Goal: Check status: Check status

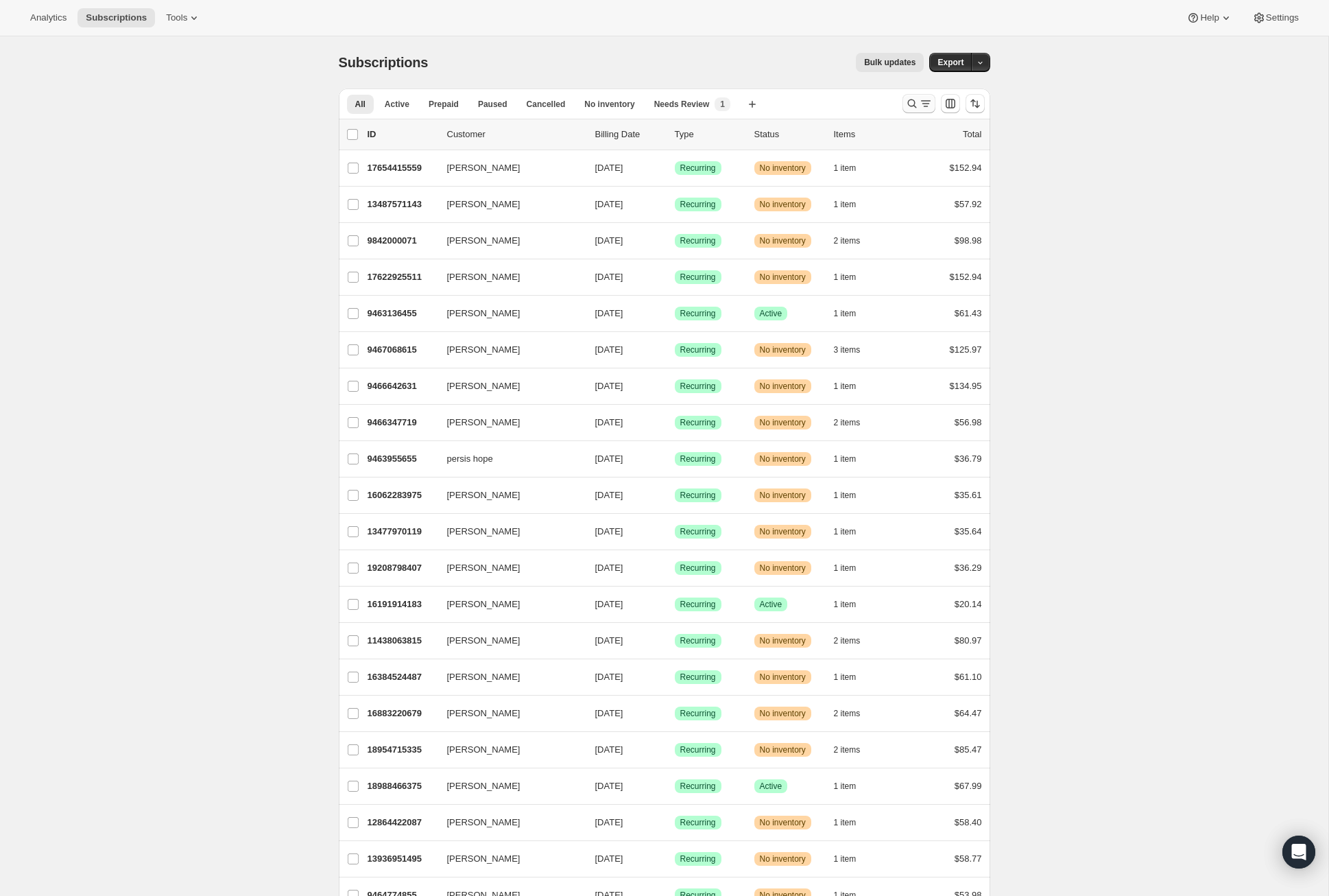
click at [911, 101] on icon "Search and filter results" at bounding box center [912, 103] width 14 height 14
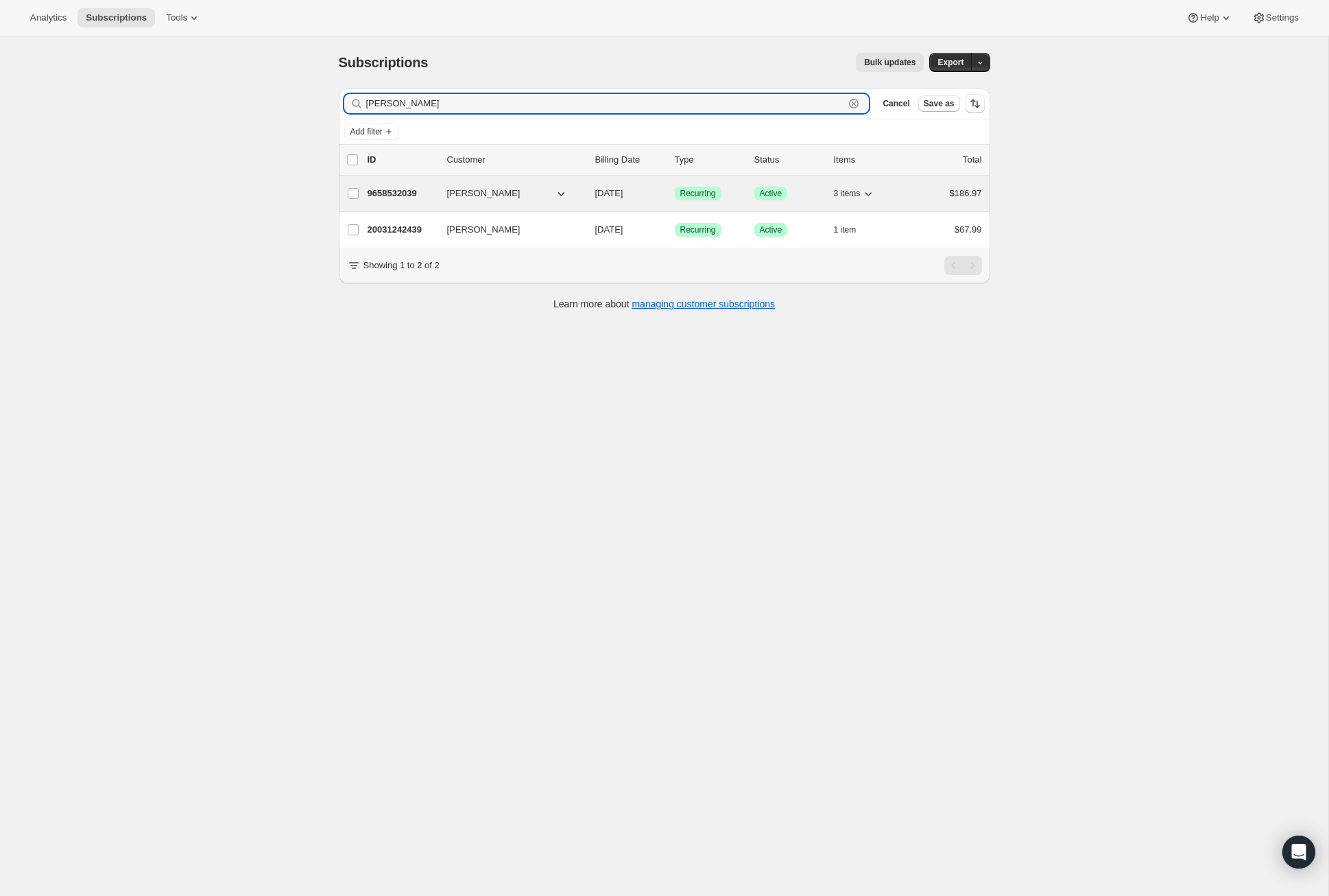
type input "[PERSON_NAME]"
click at [395, 188] on p "9658532039" at bounding box center [401, 193] width 68 height 14
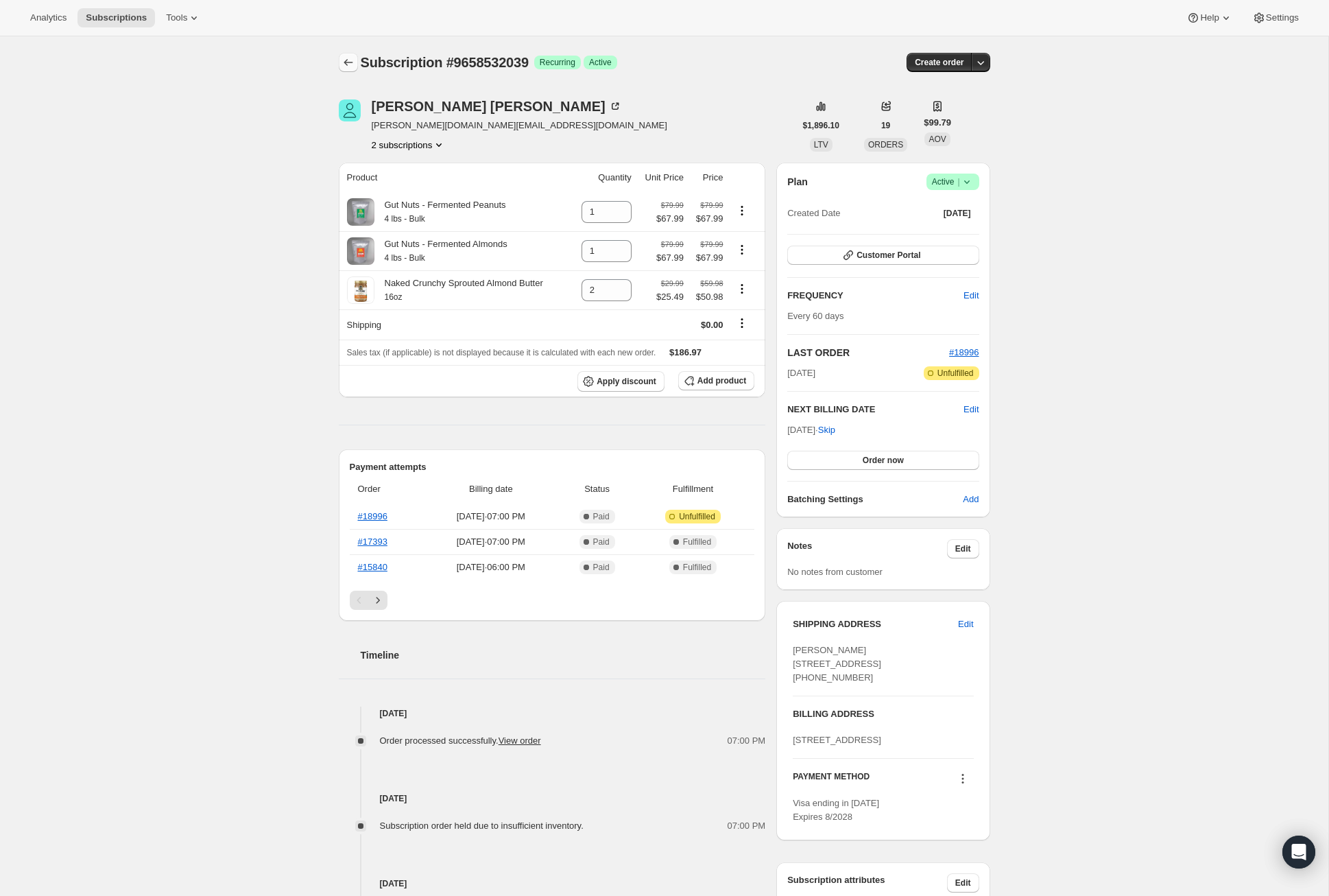
click at [347, 55] on button "Subscriptions" at bounding box center [348, 63] width 19 height 19
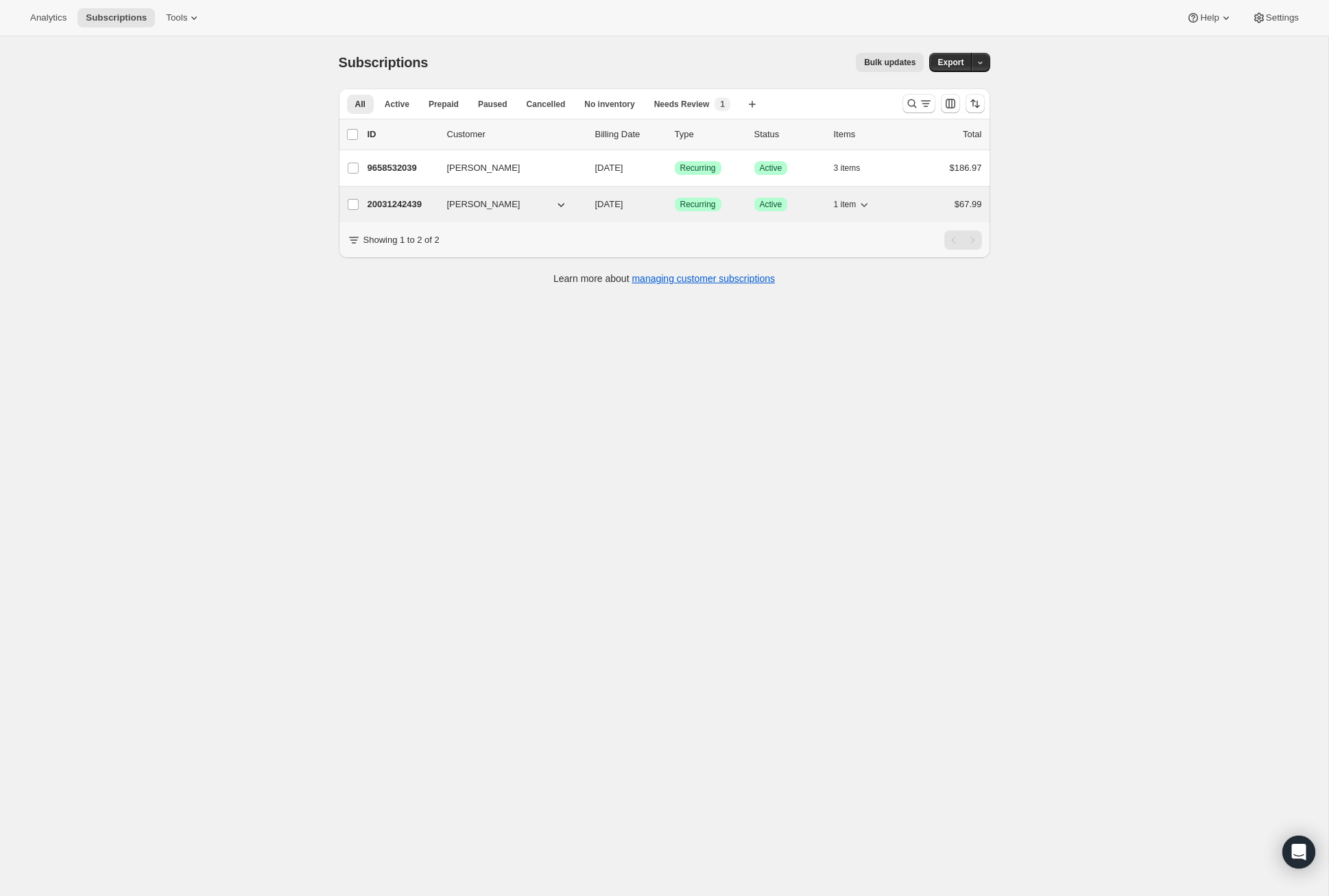
click at [400, 200] on p "20031242439" at bounding box center [401, 204] width 68 height 14
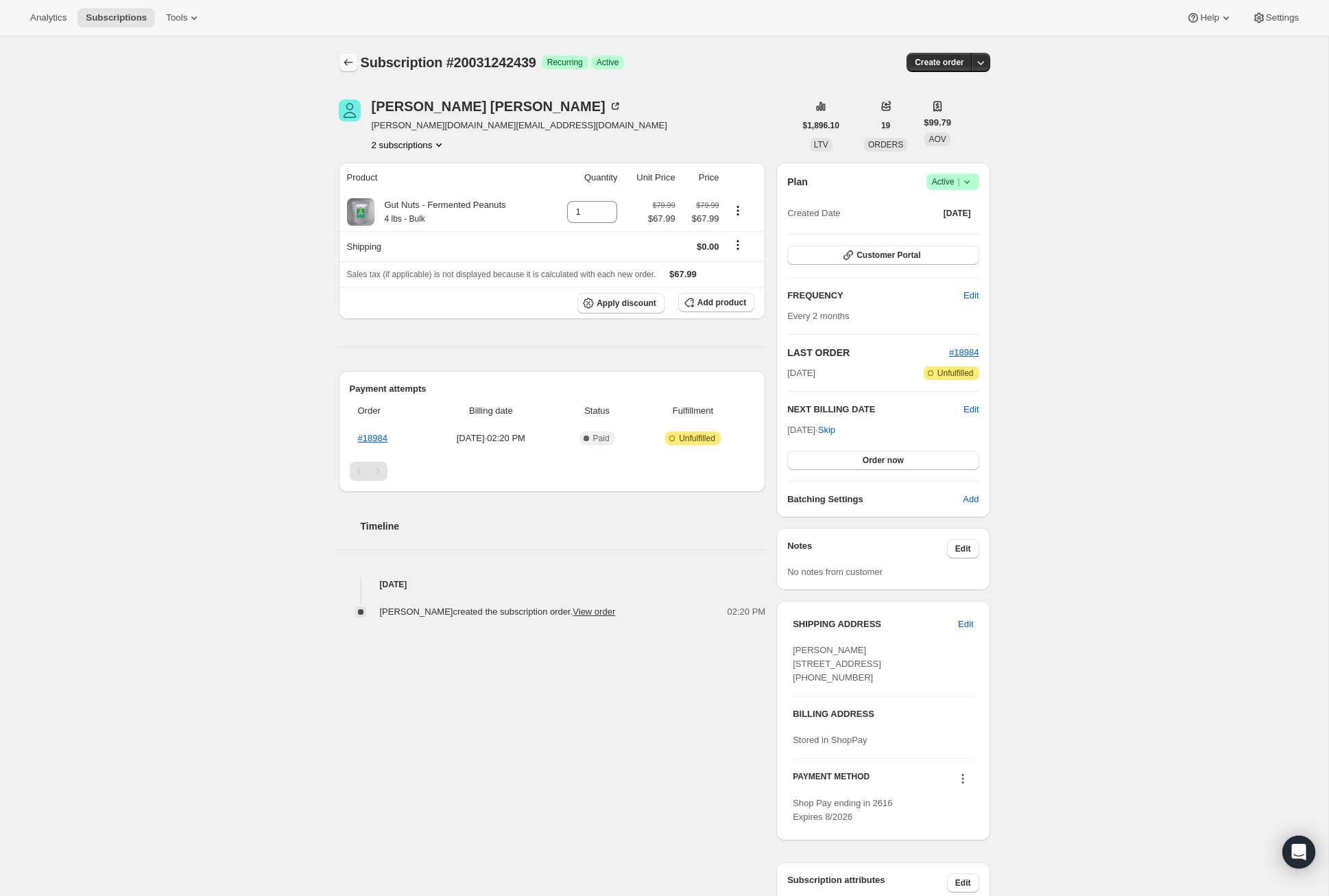
click at [352, 62] on icon "Subscriptions" at bounding box center [348, 62] width 14 height 14
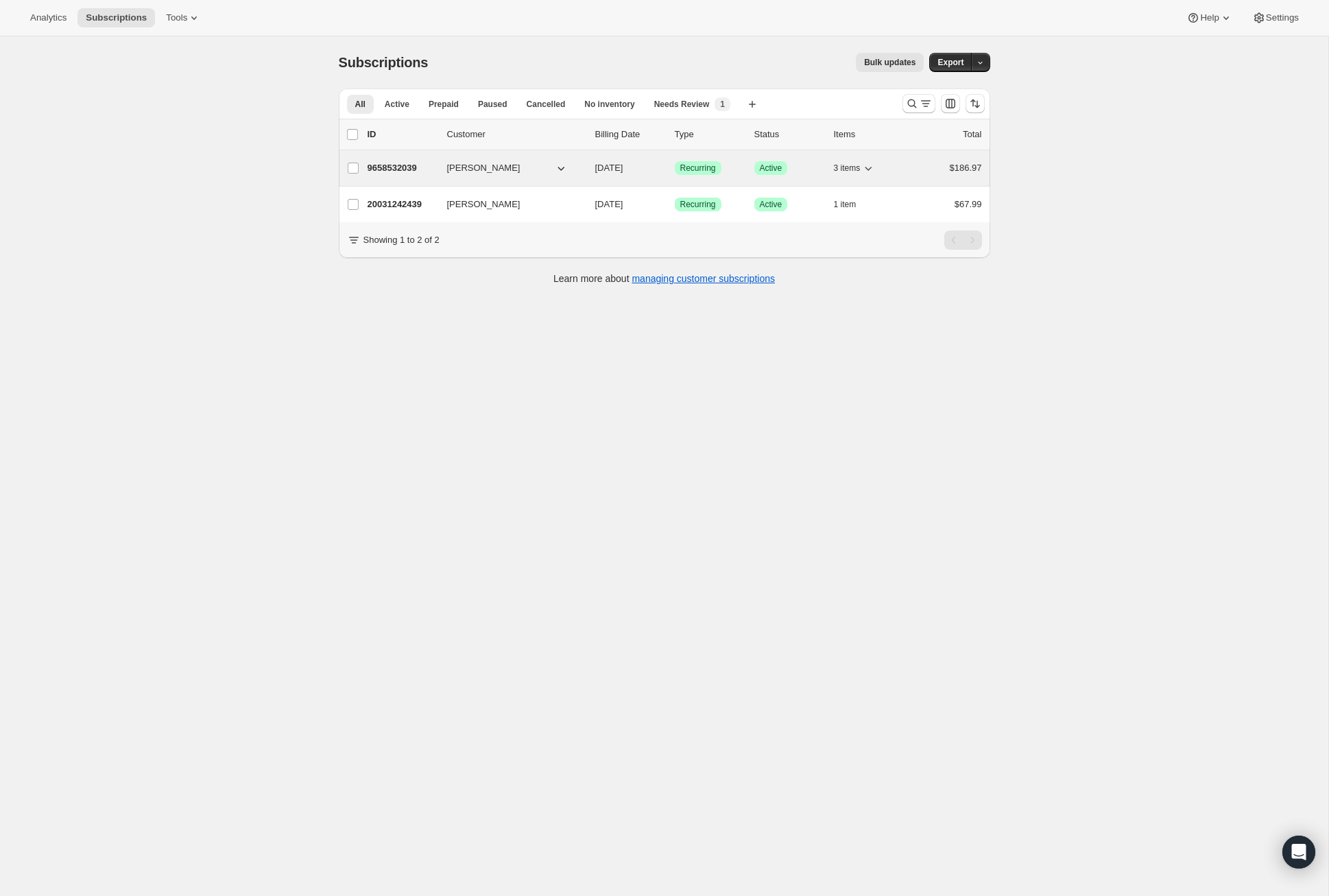
click at [403, 161] on p "9658532039" at bounding box center [401, 168] width 68 height 14
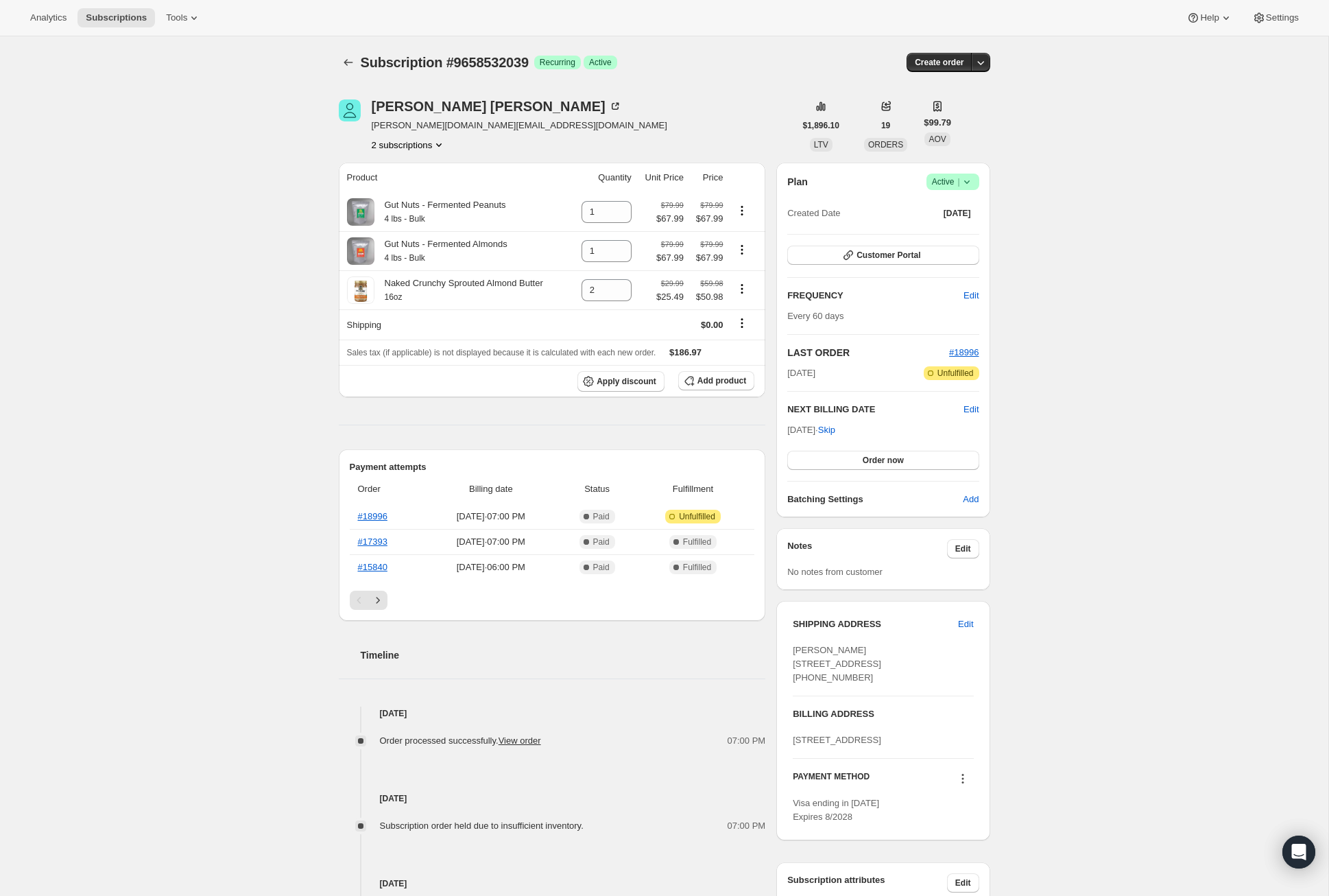
click at [405, 142] on button "2 subscriptions" at bounding box center [408, 144] width 75 height 14
click at [394, 166] on span "20031242439" at bounding box center [389, 169] width 55 height 10
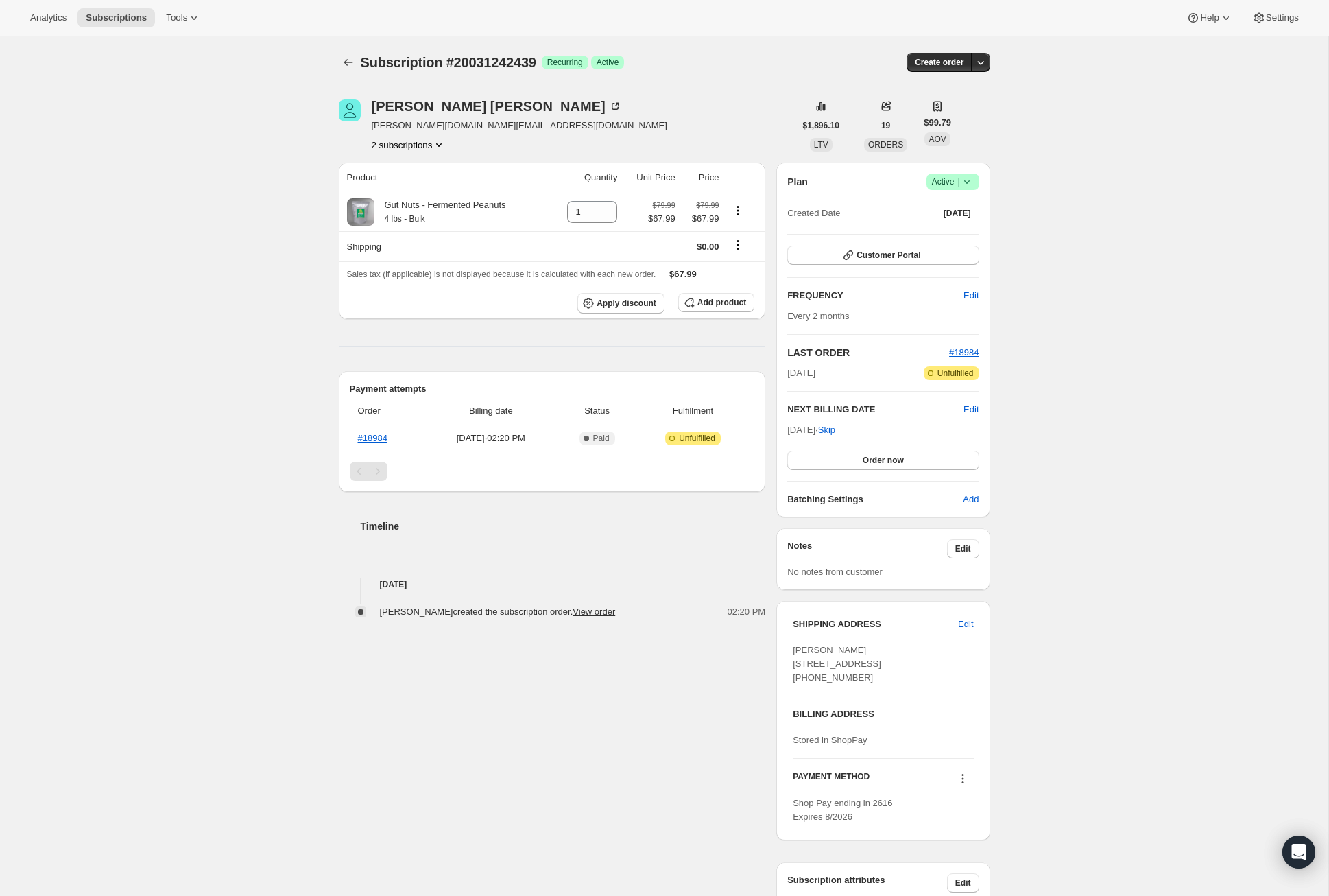
click at [411, 142] on button "2 subscriptions" at bounding box center [408, 144] width 75 height 14
click at [389, 192] on span "9658532039" at bounding box center [384, 193] width 50 height 10
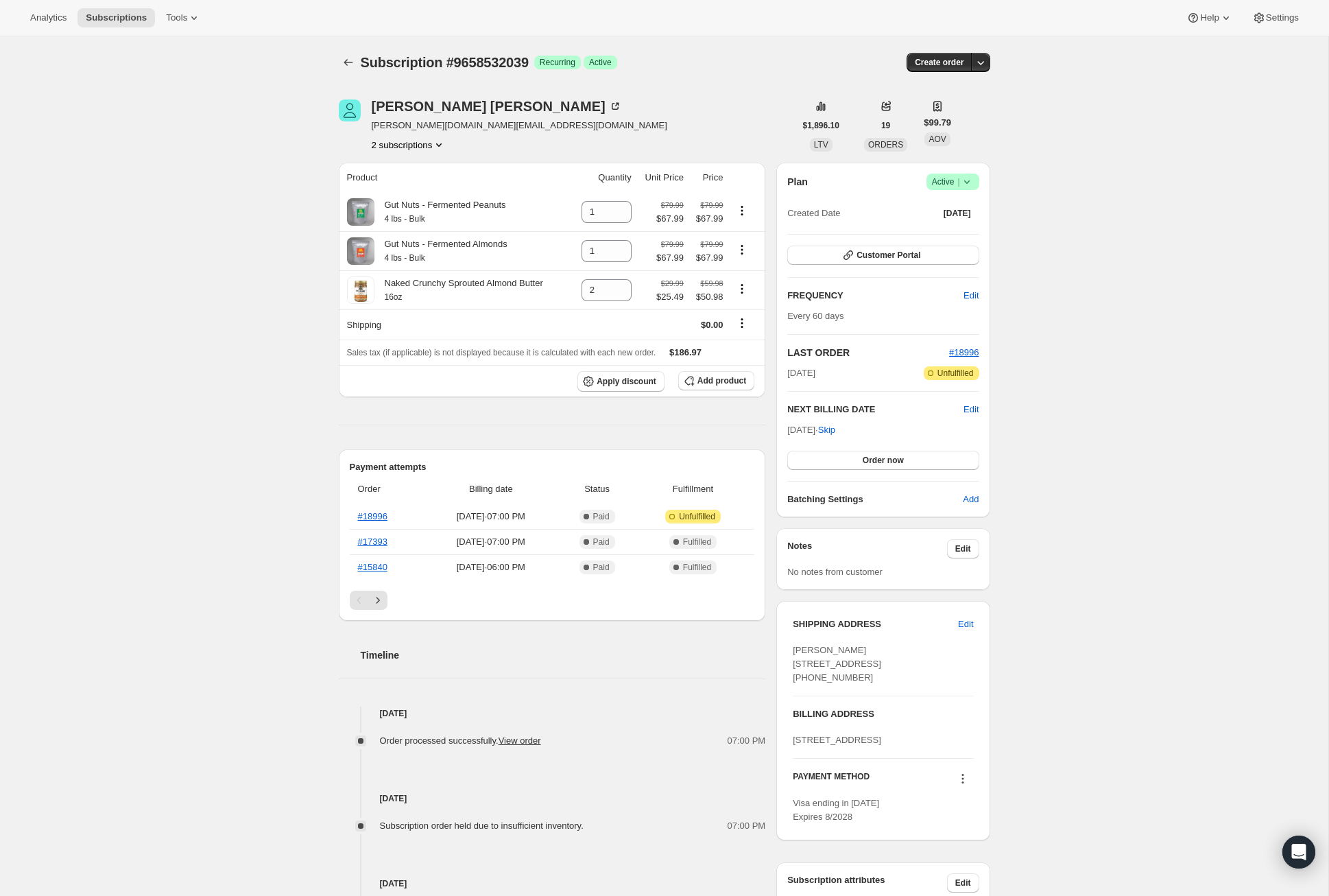
click at [403, 144] on button "2 subscriptions" at bounding box center [408, 144] width 75 height 14
click at [392, 168] on span "20031242439" at bounding box center [389, 169] width 55 height 10
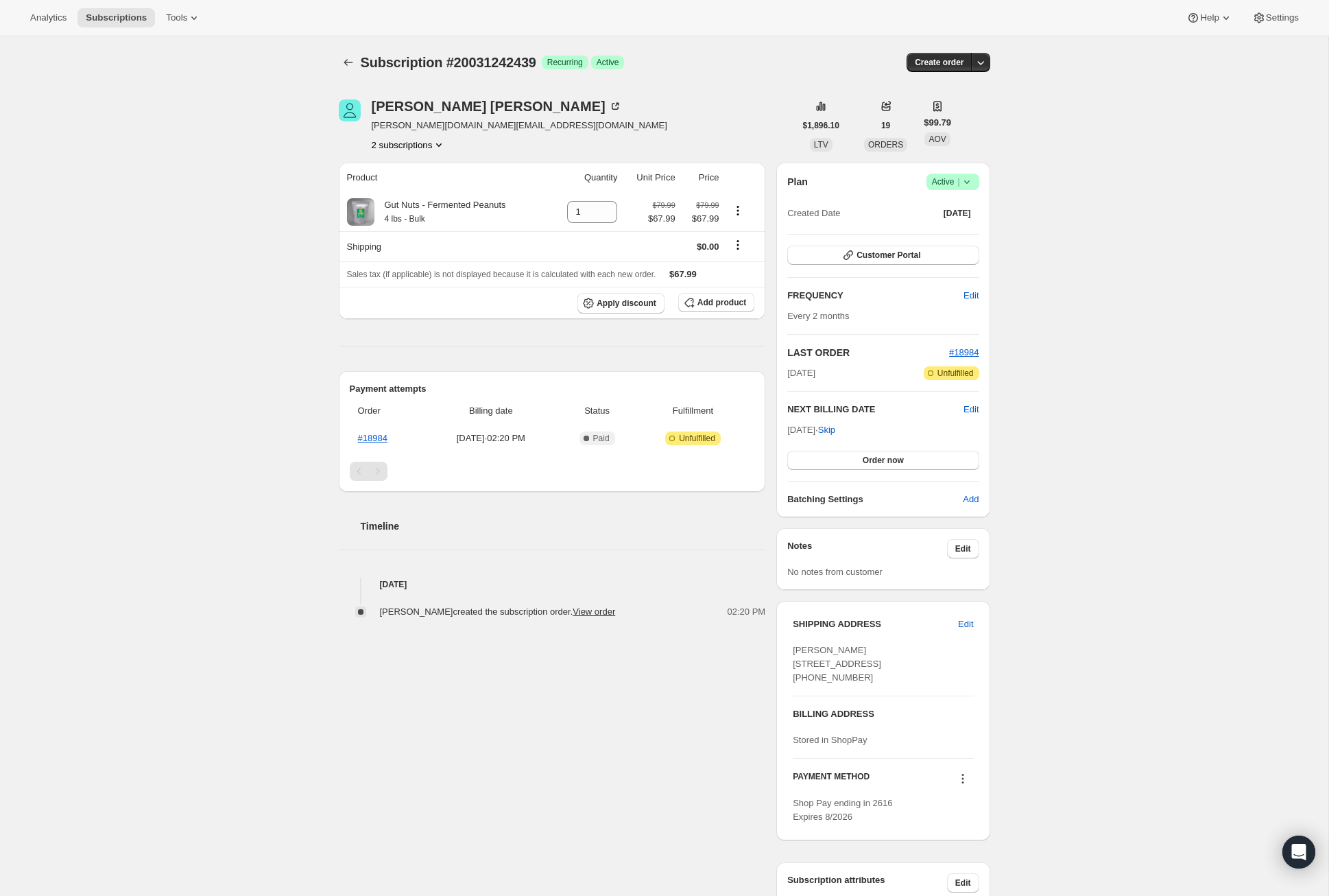
click at [465, 619] on div "Rhys Marsh [DOMAIN_NAME][EMAIL_ADDRESS][DOMAIN_NAME] 2 subscriptions $1,896.10 …" at bounding box center [659, 501] width 662 height 846
click at [456, 616] on span "[PERSON_NAME] created the subscription order. View order" at bounding box center [498, 611] width 236 height 10
